Goal: Task Accomplishment & Management: Manage account settings

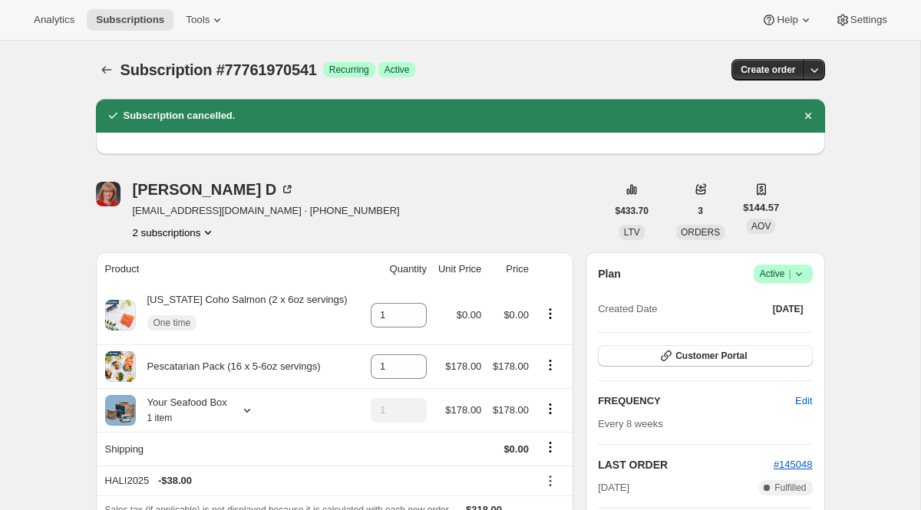
click at [107, 81] on div "Subscription #77761970541. This page is ready Subscription #77761970541 Success…" at bounding box center [460, 70] width 729 height 58
click at [107, 74] on icon "Subscriptions" at bounding box center [106, 69] width 15 height 15
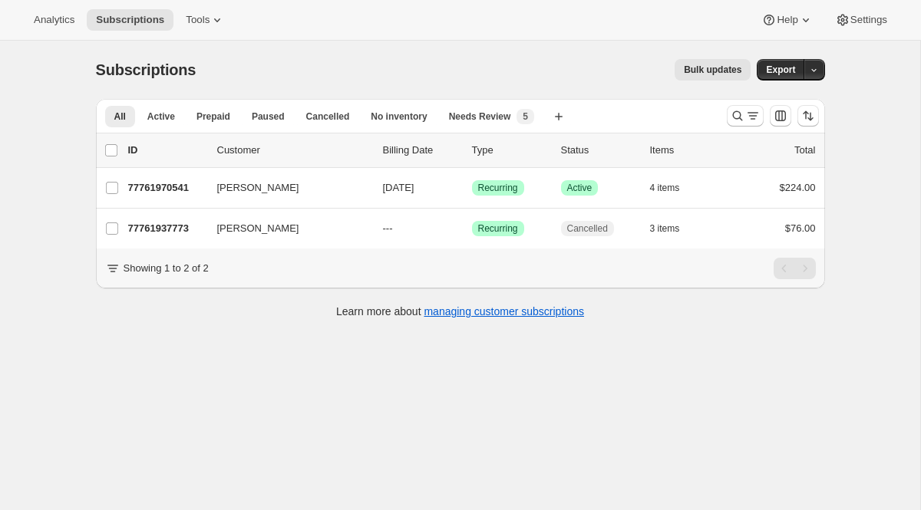
click at [744, 127] on div at bounding box center [772, 116] width 104 height 31
click at [744, 122] on icon "Search and filter results" at bounding box center [737, 115] width 15 height 15
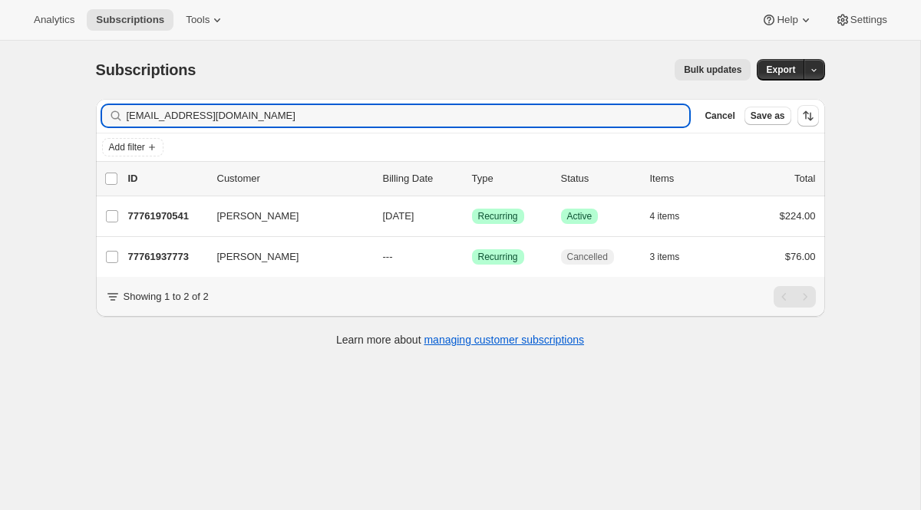
drag, startPoint x: 288, startPoint y: 120, endPoint x: 63, endPoint y: 113, distance: 224.9
click at [63, 113] on div "Subscriptions. This page is ready Subscriptions Bulk updates More actions Bulk …" at bounding box center [460, 296] width 920 height 510
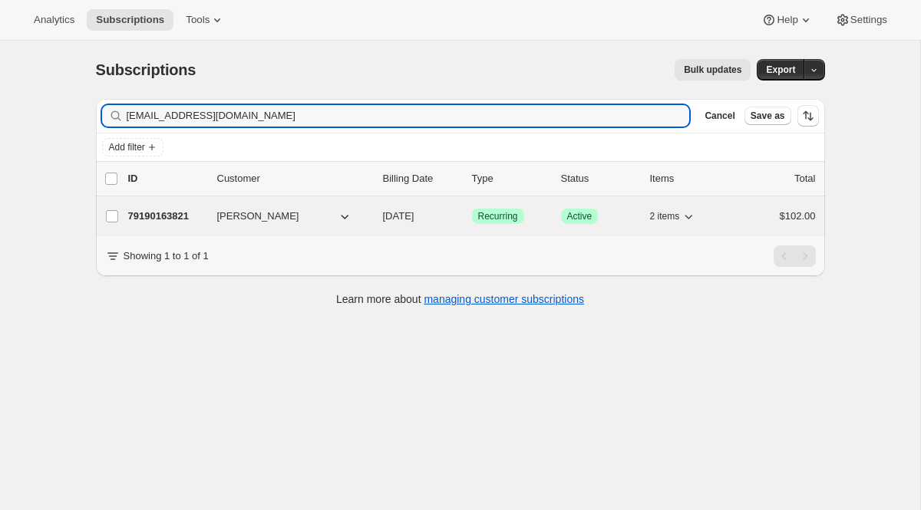
type input "[EMAIL_ADDRESS][DOMAIN_NAME]"
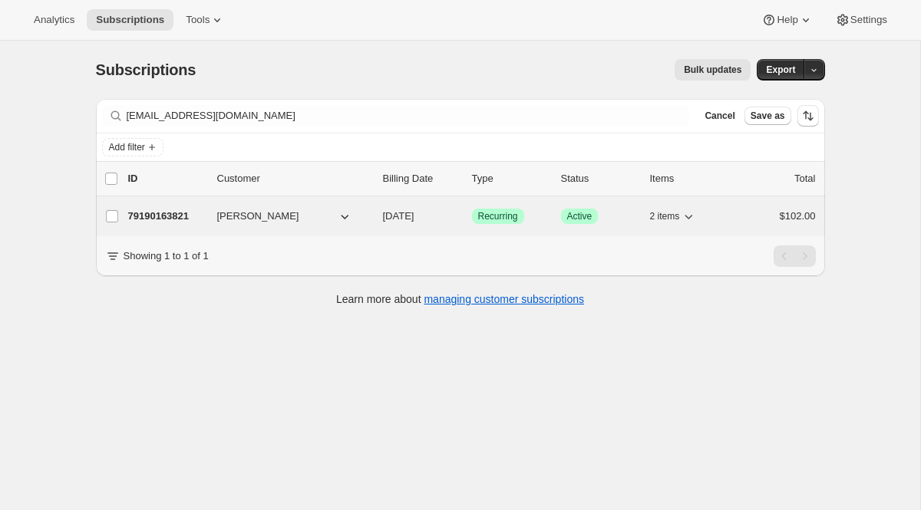
click at [486, 206] on div "79190163821 [PERSON_NAME] [DATE] Success Recurring Success Active 2 items $102.…" at bounding box center [471, 216] width 687 height 21
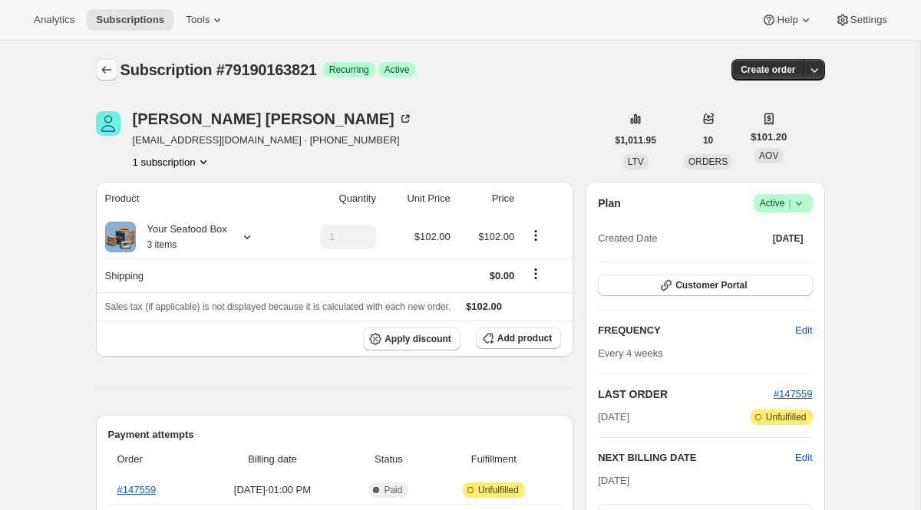
click at [114, 64] on icon "Subscriptions" at bounding box center [106, 69] width 15 height 15
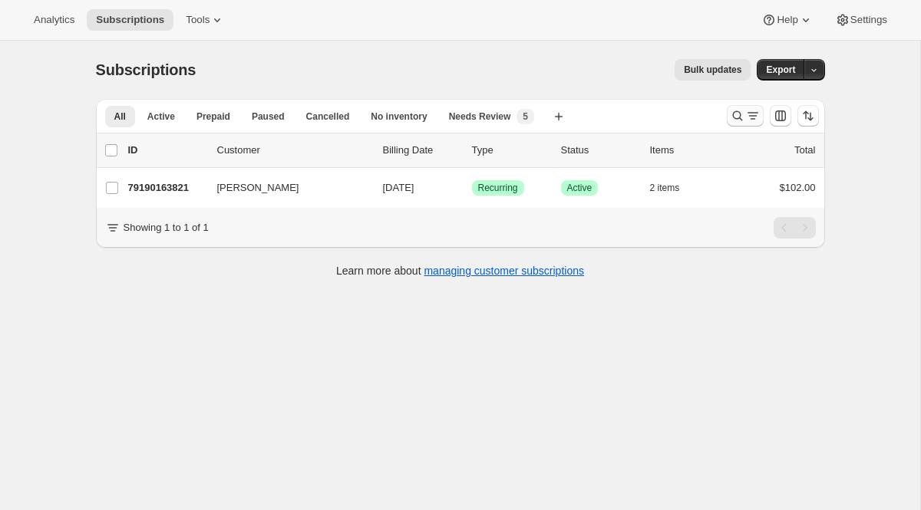
click at [733, 115] on icon "Search and filter results" at bounding box center [737, 115] width 15 height 15
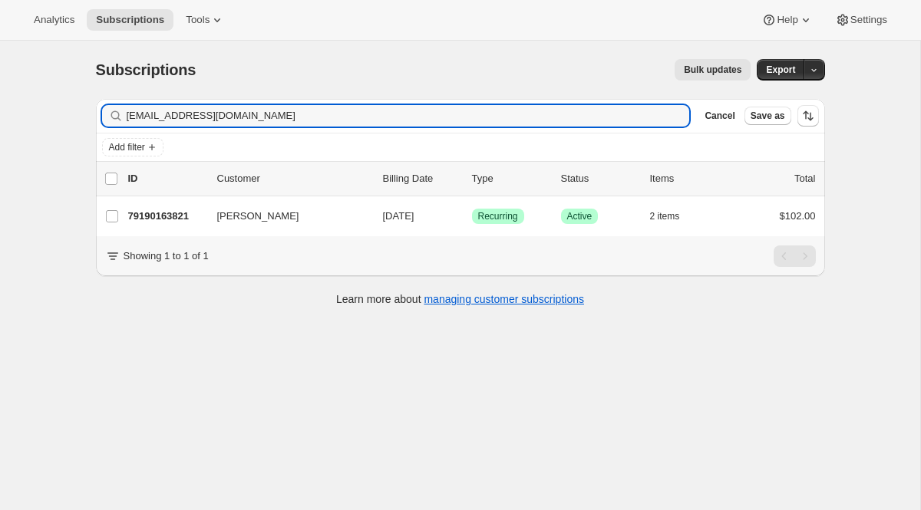
drag, startPoint x: 265, startPoint y: 109, endPoint x: 67, endPoint y: 84, distance: 199.6
click at [67, 84] on div "Subscriptions. This page is ready Subscriptions Bulk updates More actions Bulk …" at bounding box center [460, 296] width 920 height 510
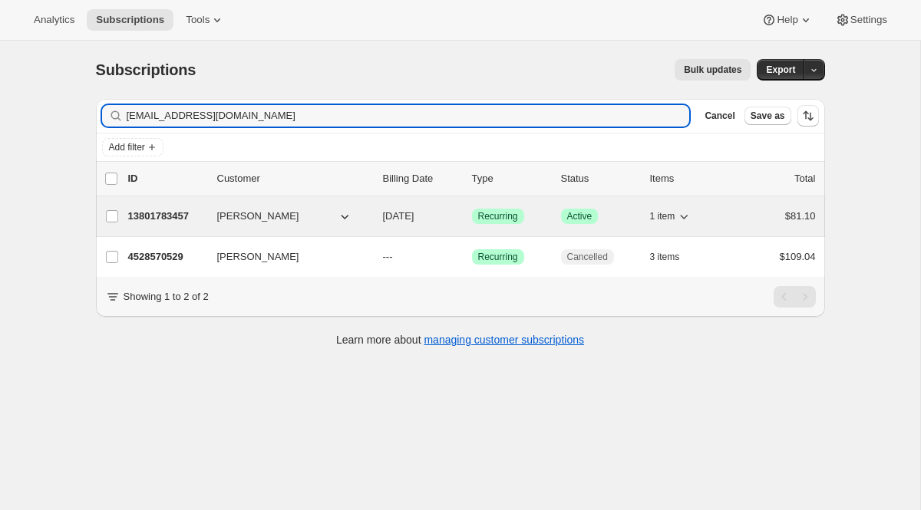
type input "[EMAIL_ADDRESS][DOMAIN_NAME]"
click at [510, 218] on span "Recurring" at bounding box center [498, 216] width 40 height 12
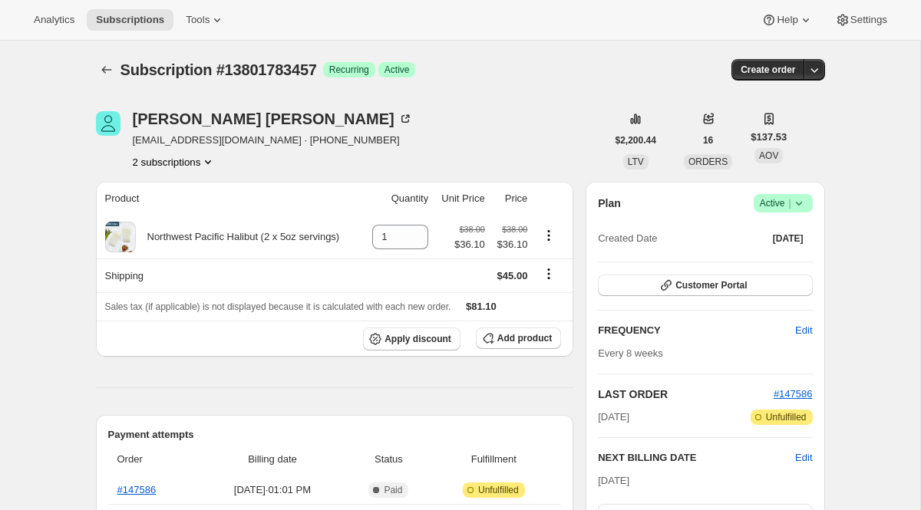
click at [199, 164] on button "2 subscriptions" at bounding box center [175, 161] width 84 height 15
click at [194, 209] on span "4528570529" at bounding box center [173, 216] width 107 height 15
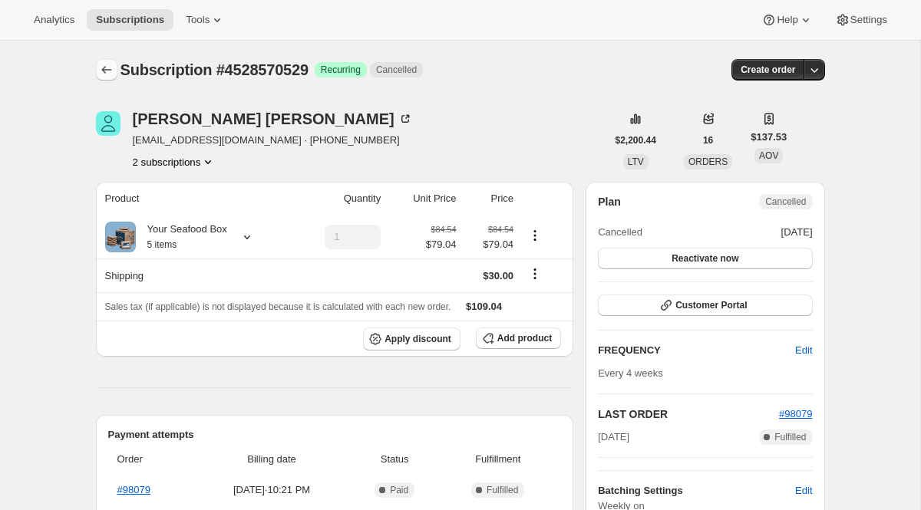
click at [108, 65] on icon "Subscriptions" at bounding box center [106, 69] width 15 height 15
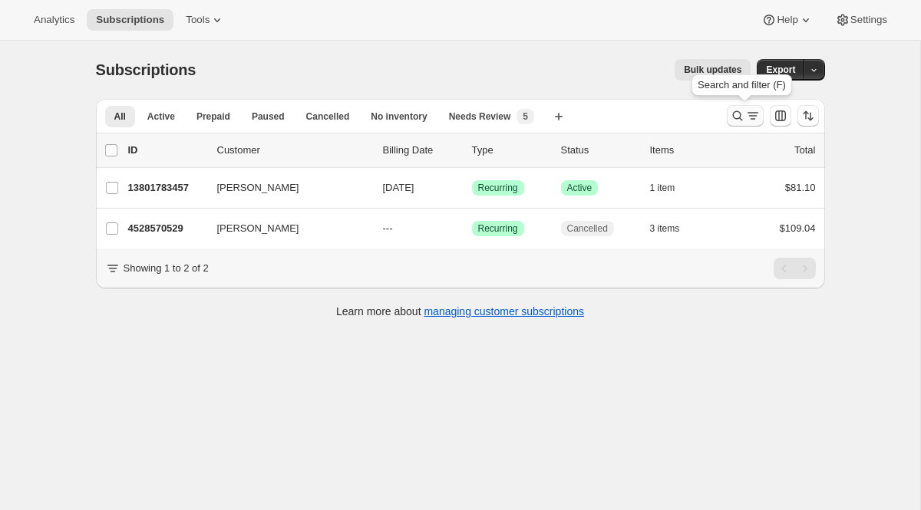
click at [727, 114] on button "Search and filter results" at bounding box center [745, 115] width 37 height 21
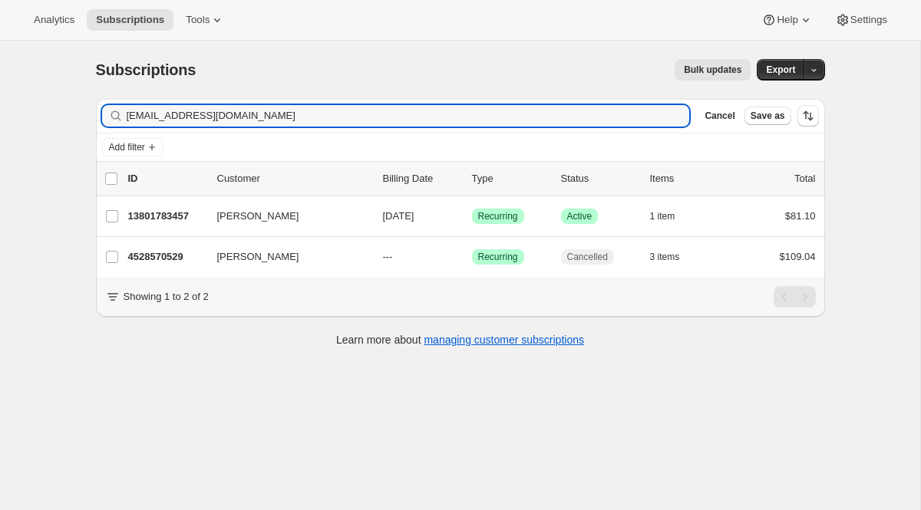
drag, startPoint x: 321, startPoint y: 120, endPoint x: 140, endPoint y: 74, distance: 186.8
click at [143, 75] on div "Subscriptions. This page is ready Subscriptions Bulk updates More actions Bulk …" at bounding box center [460, 202] width 766 height 322
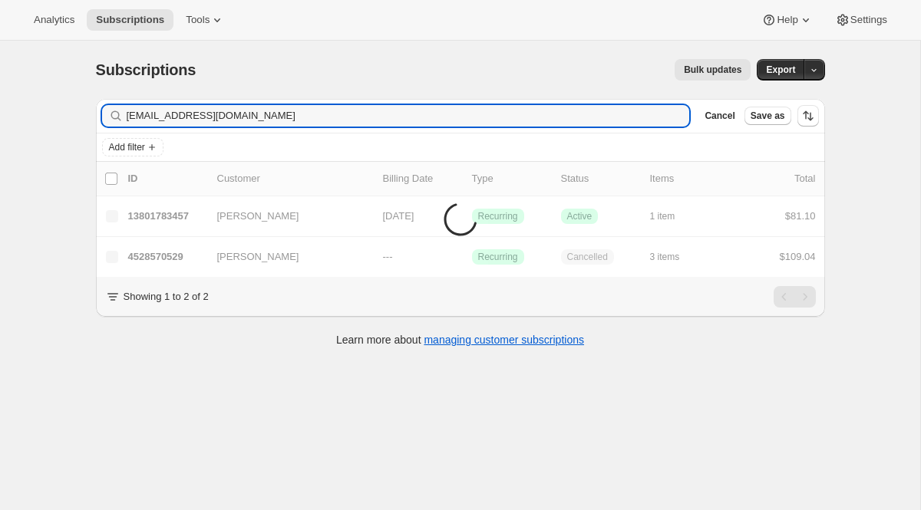
type input "[EMAIL_ADDRESS][DOMAIN_NAME]"
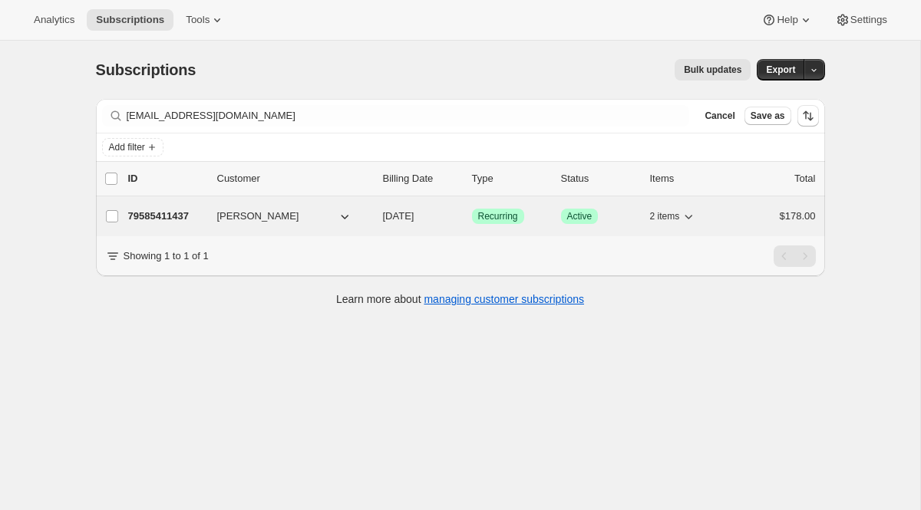
click at [507, 214] on span "Recurring" at bounding box center [498, 216] width 40 height 12
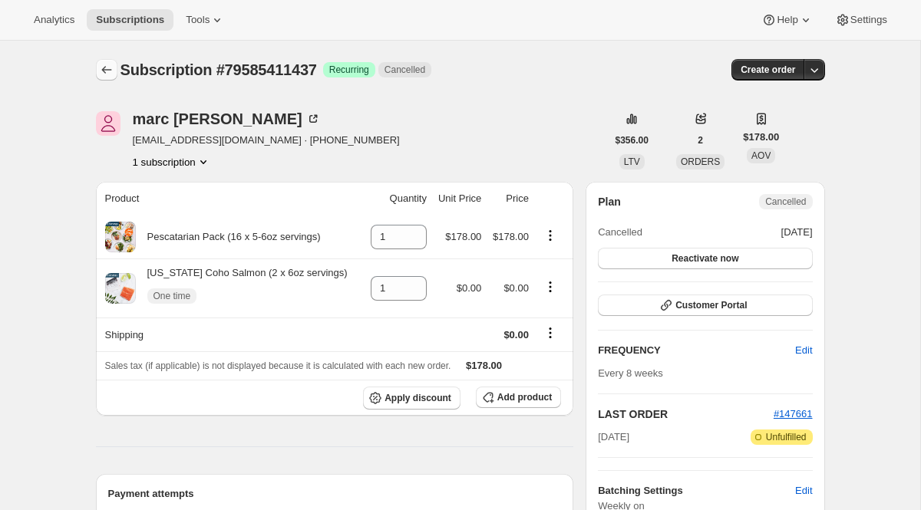
click at [108, 71] on icon "Subscriptions" at bounding box center [106, 69] width 15 height 15
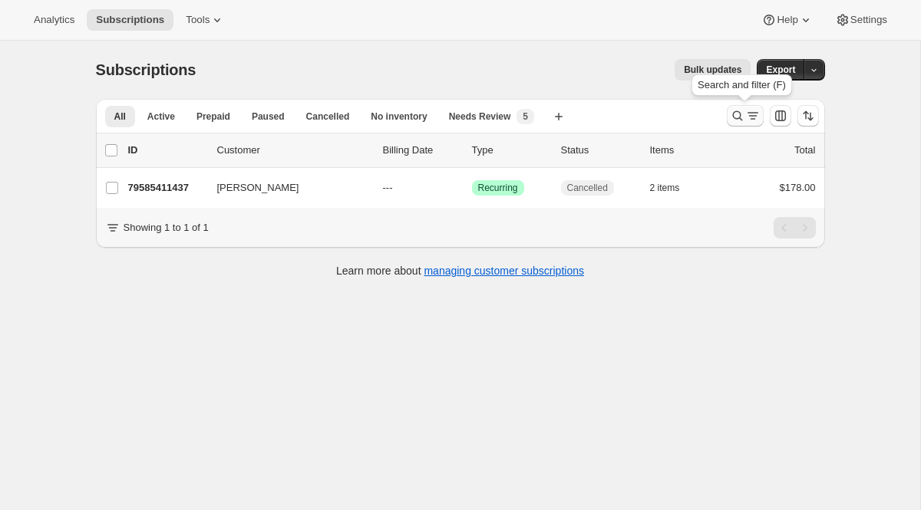
click at [735, 117] on icon "Search and filter results" at bounding box center [737, 115] width 15 height 15
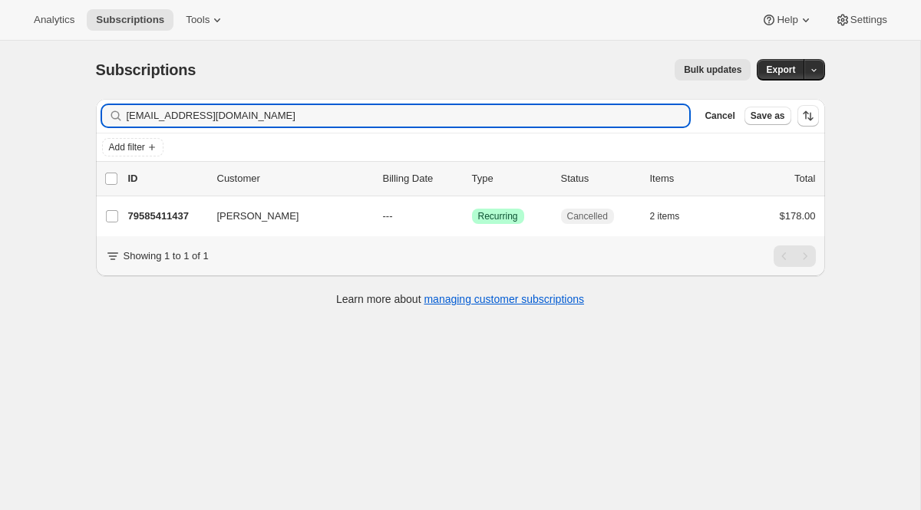
drag, startPoint x: 336, startPoint y: 119, endPoint x: 18, endPoint y: 81, distance: 320.7
click at [18, 81] on div "Subscriptions. This page is ready Subscriptions Bulk updates More actions Bulk …" at bounding box center [460, 296] width 920 height 510
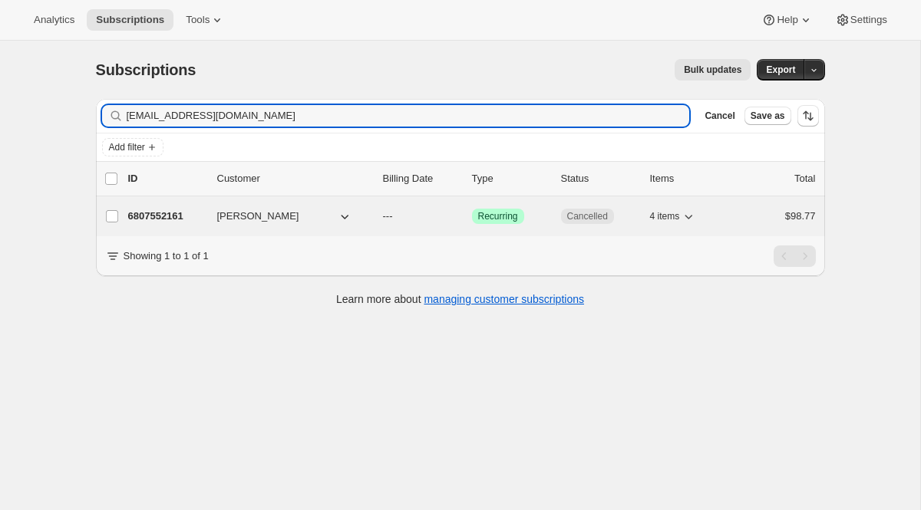
type input "[EMAIL_ADDRESS][DOMAIN_NAME]"
click at [507, 220] on span "Recurring" at bounding box center [498, 216] width 40 height 12
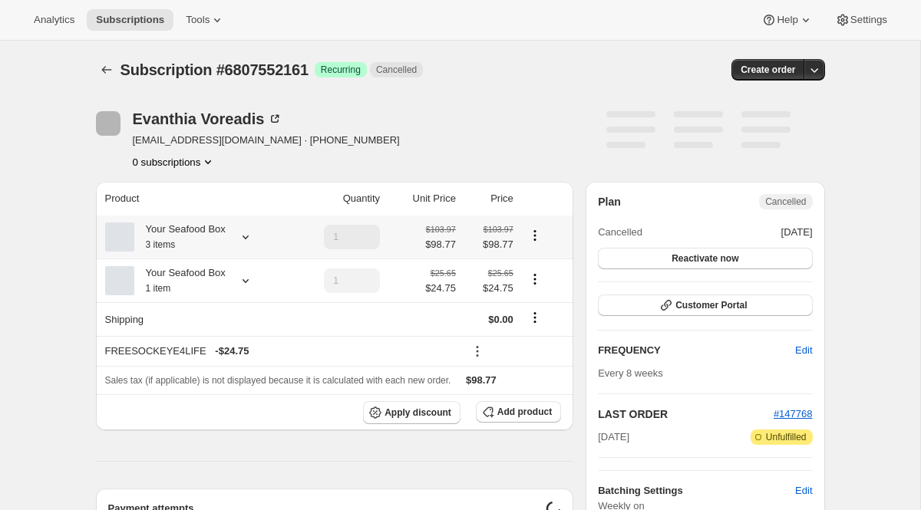
scroll to position [392, 0]
